Goal: Information Seeking & Learning: Learn about a topic

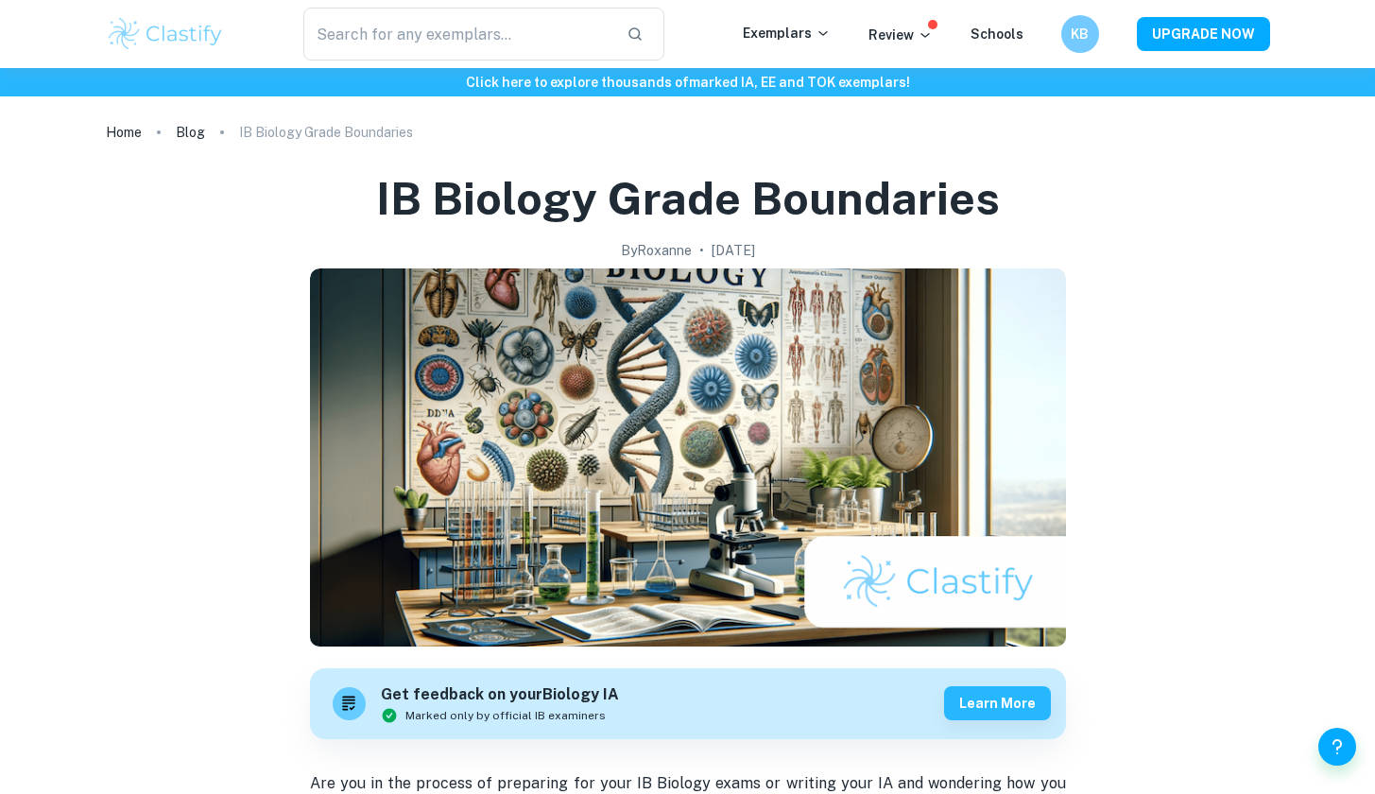
scroll to position [970, 0]
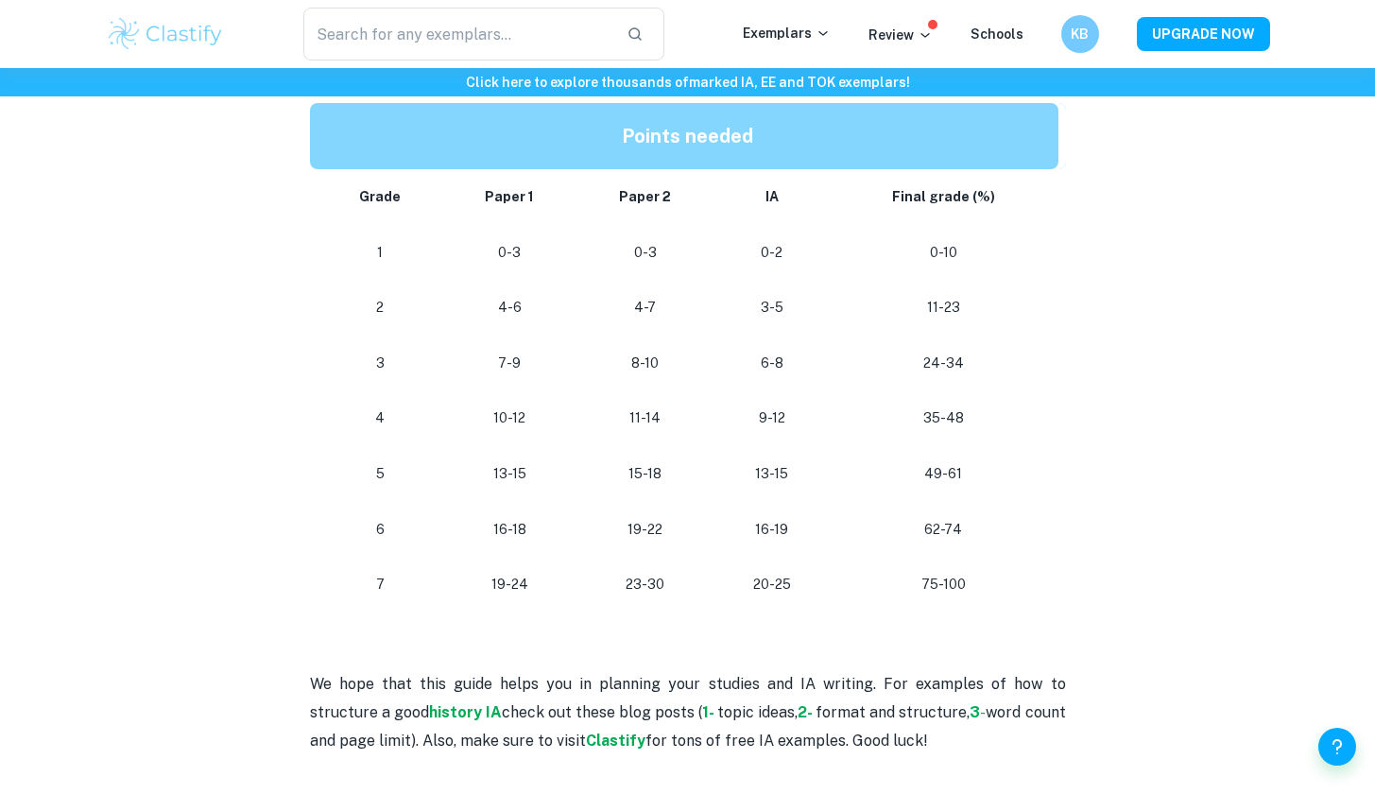
scroll to position [1710, 0]
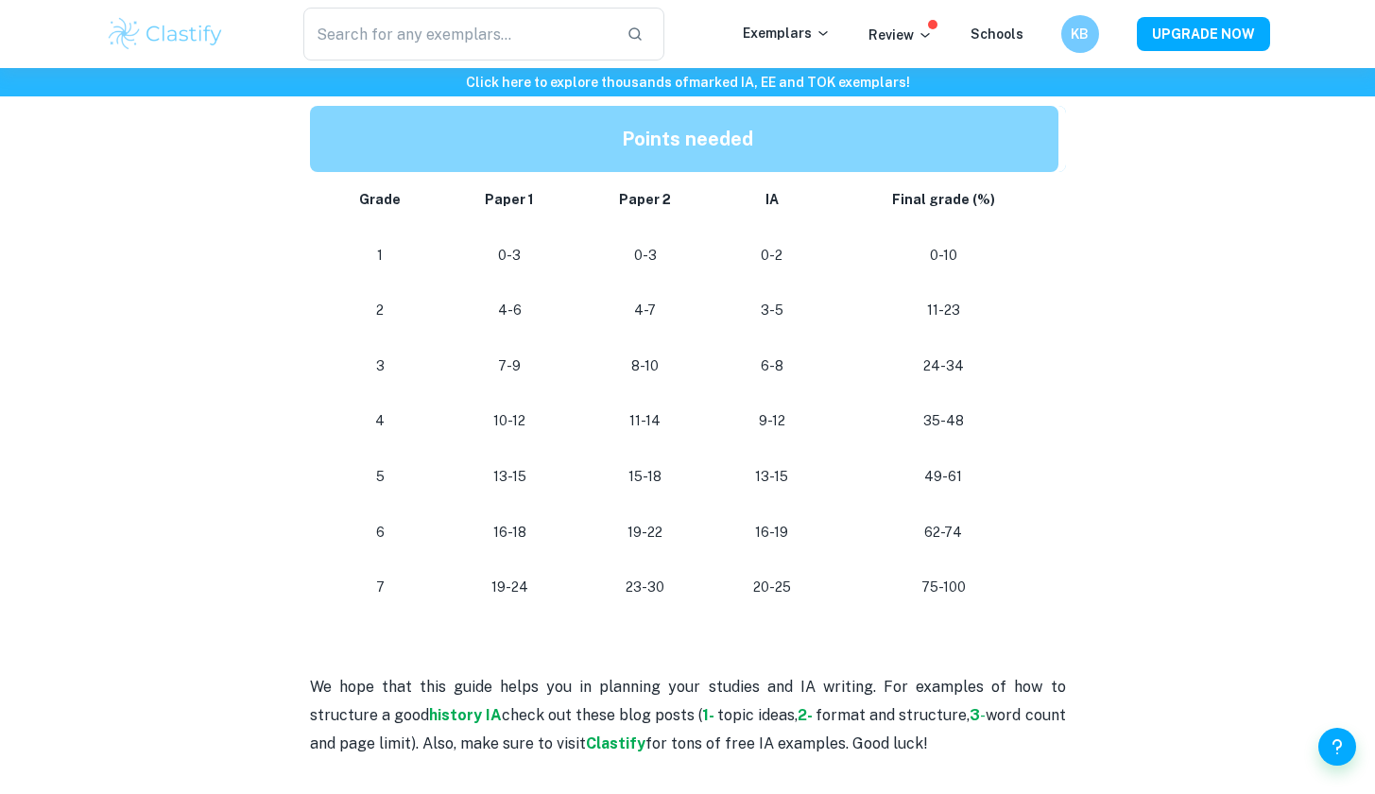
drag, startPoint x: 964, startPoint y: 410, endPoint x: 317, endPoint y: 436, distance: 647.7
click at [317, 436] on tbody "Grade Paper 1 Paper 2 IA Final grade (%) 1 0-3 0-3 0-2 0-10 2 4-6 4-7 3-5 11-23…" at bounding box center [688, 393] width 756 height 443
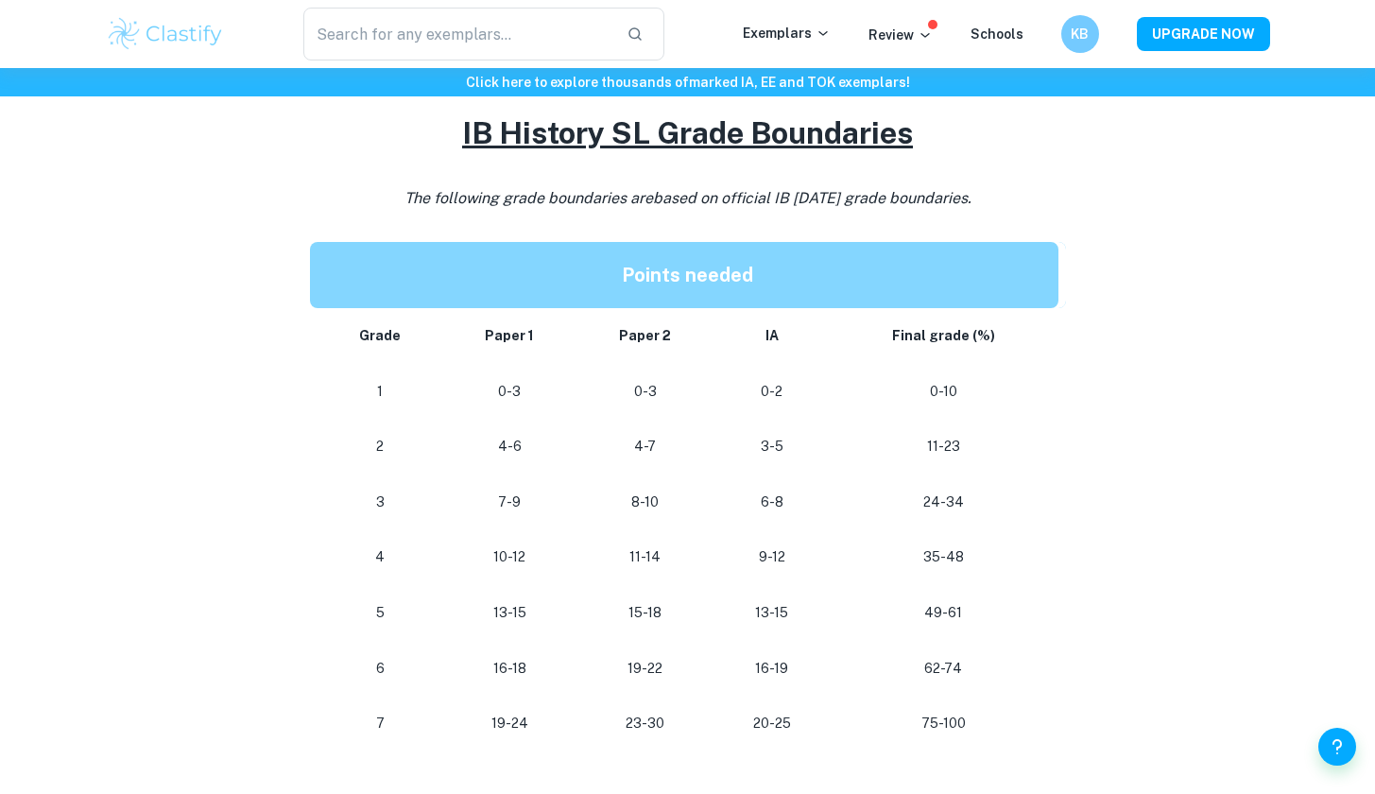
scroll to position [1579, 0]
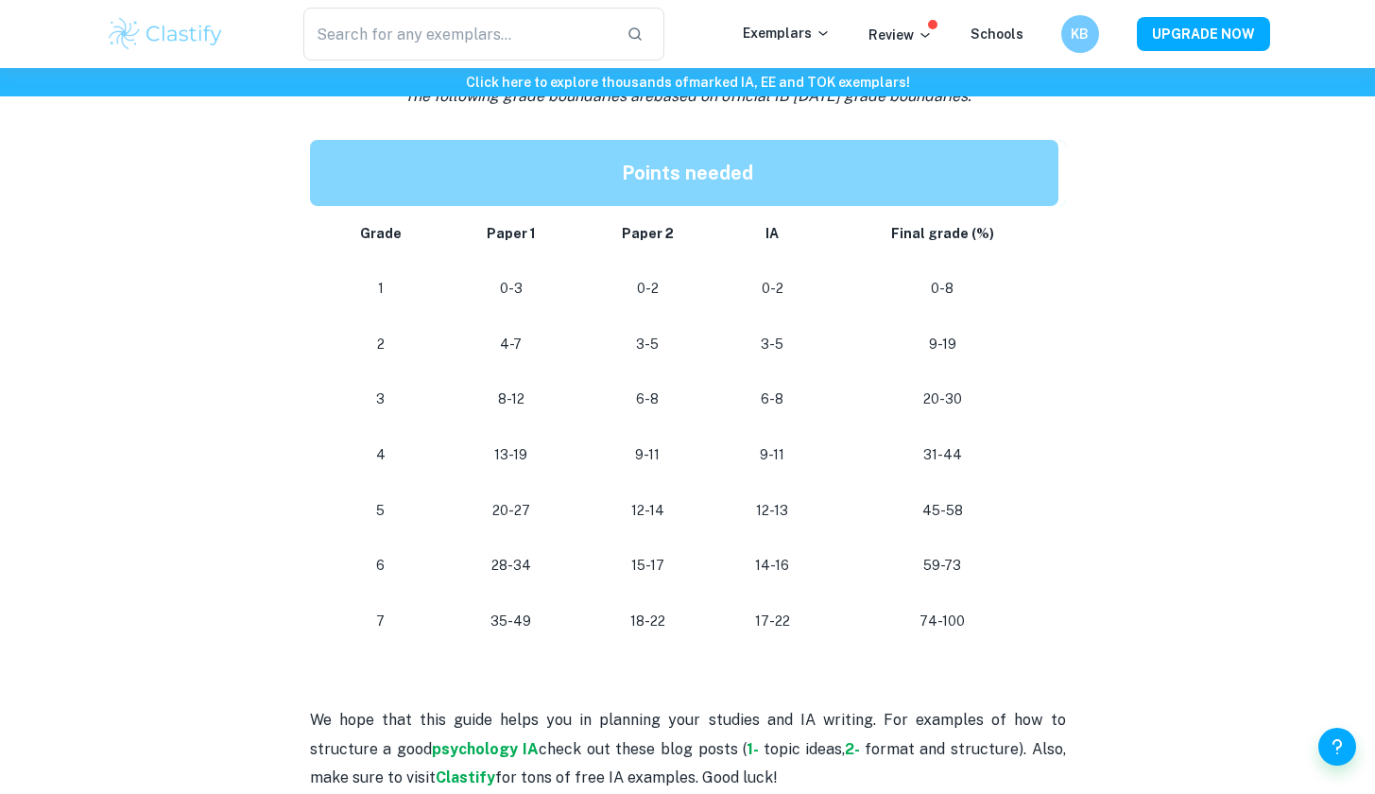
scroll to position [1648, 0]
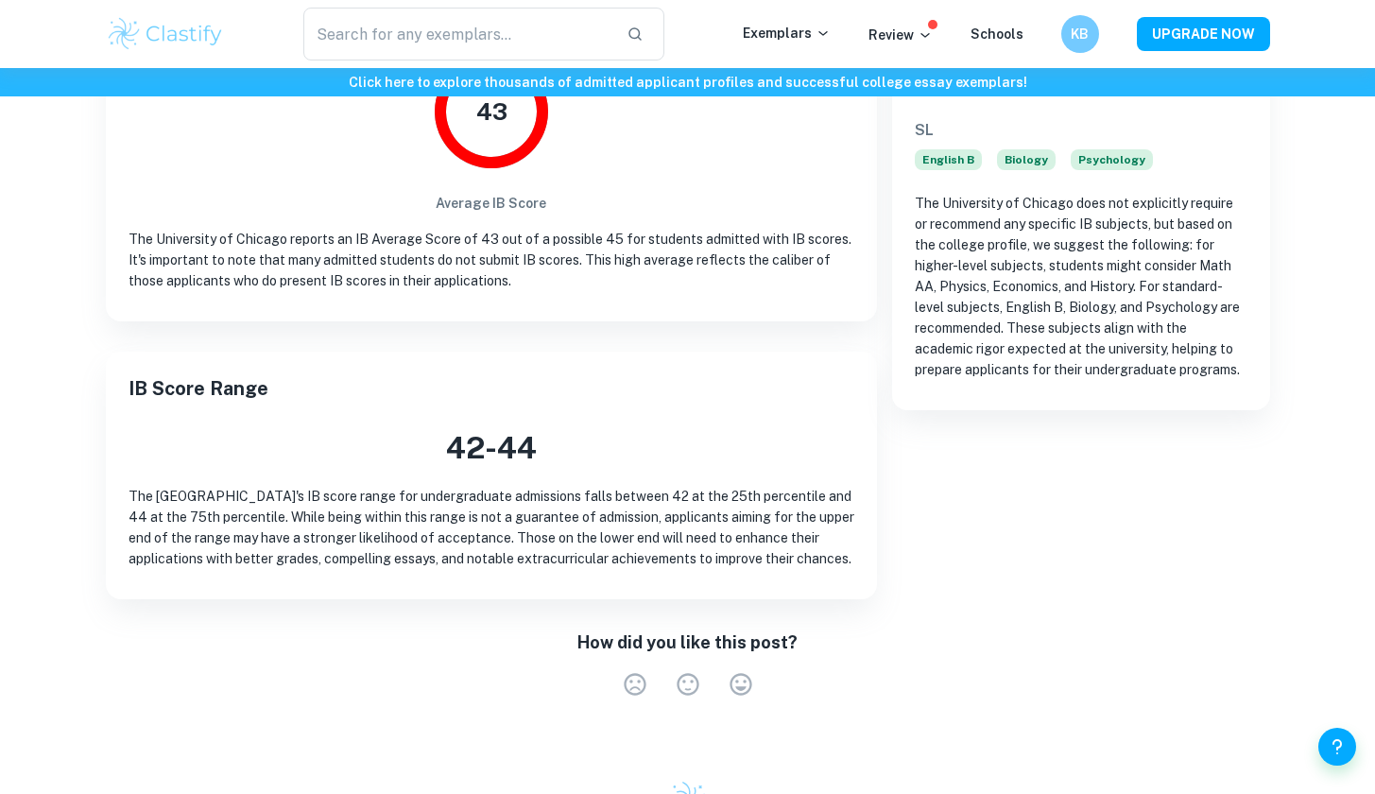
scroll to position [423, 0]
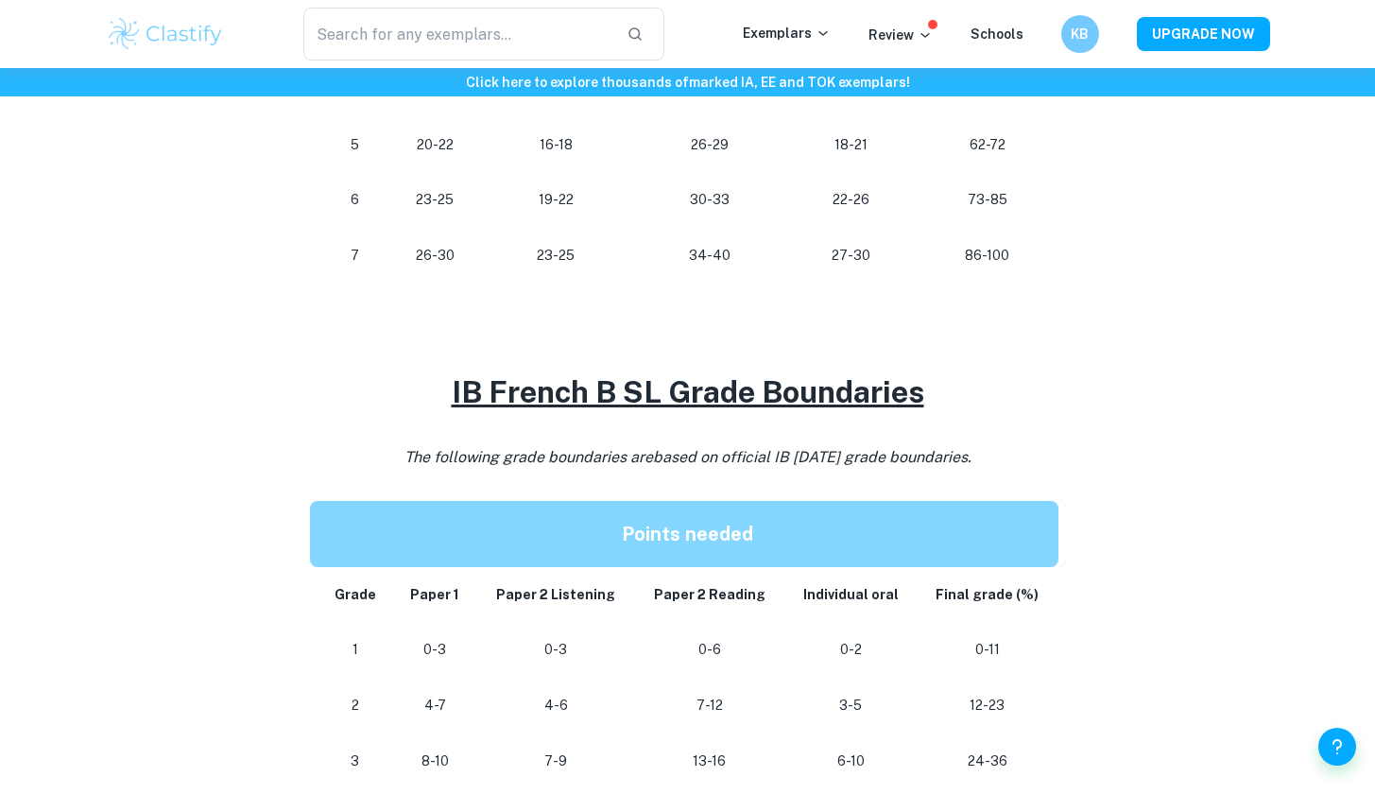
scroll to position [1748, 0]
